Goal: Check status: Check status

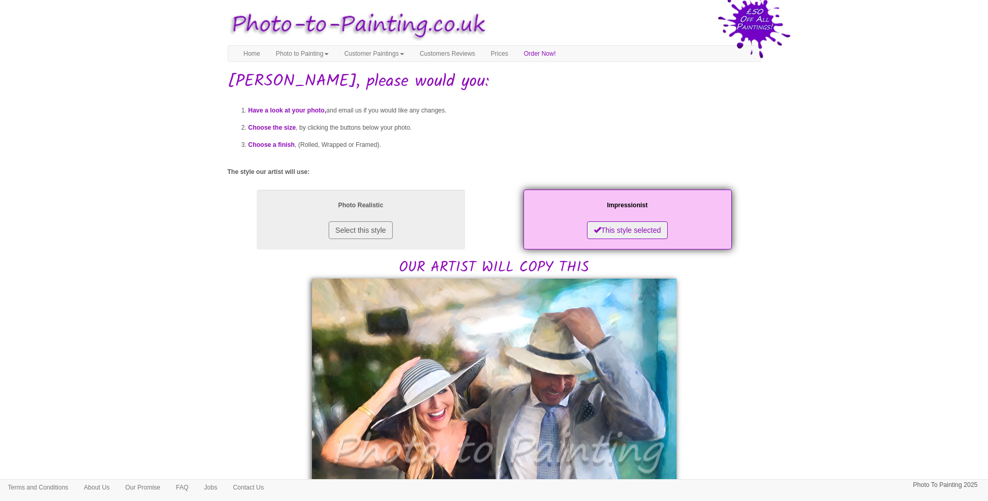
click at [971, 404] on body "Your painting - risk free Toggle navigation Menu Home Photo to Painting Photo t…" at bounding box center [494, 508] width 988 height 1007
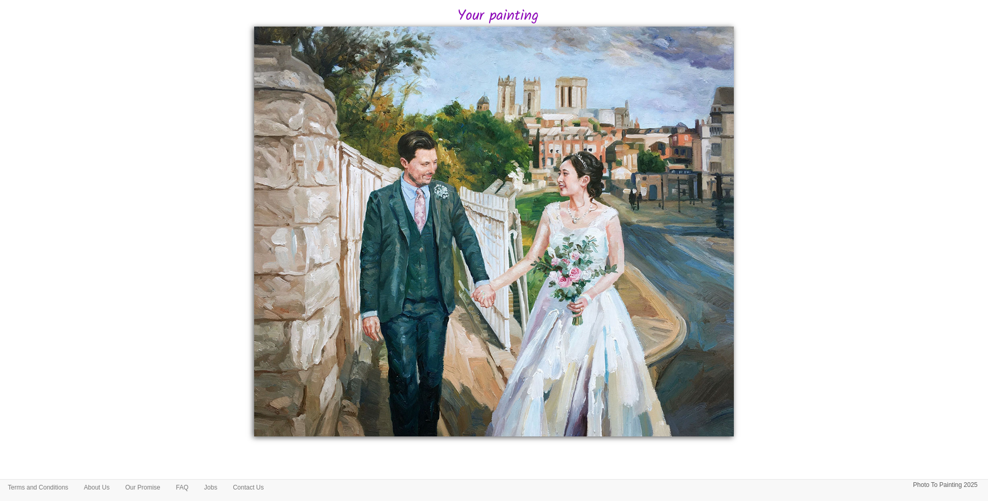
scroll to position [205, 0]
drag, startPoint x: 904, startPoint y: 315, endPoint x: 882, endPoint y: 317, distance: 21.5
click at [902, 315] on body "Your painting - risk free Toggle navigation Menu Home Photo to Painting Photo t…" at bounding box center [494, 151] width 988 height 700
